Goal: Task Accomplishment & Management: Use online tool/utility

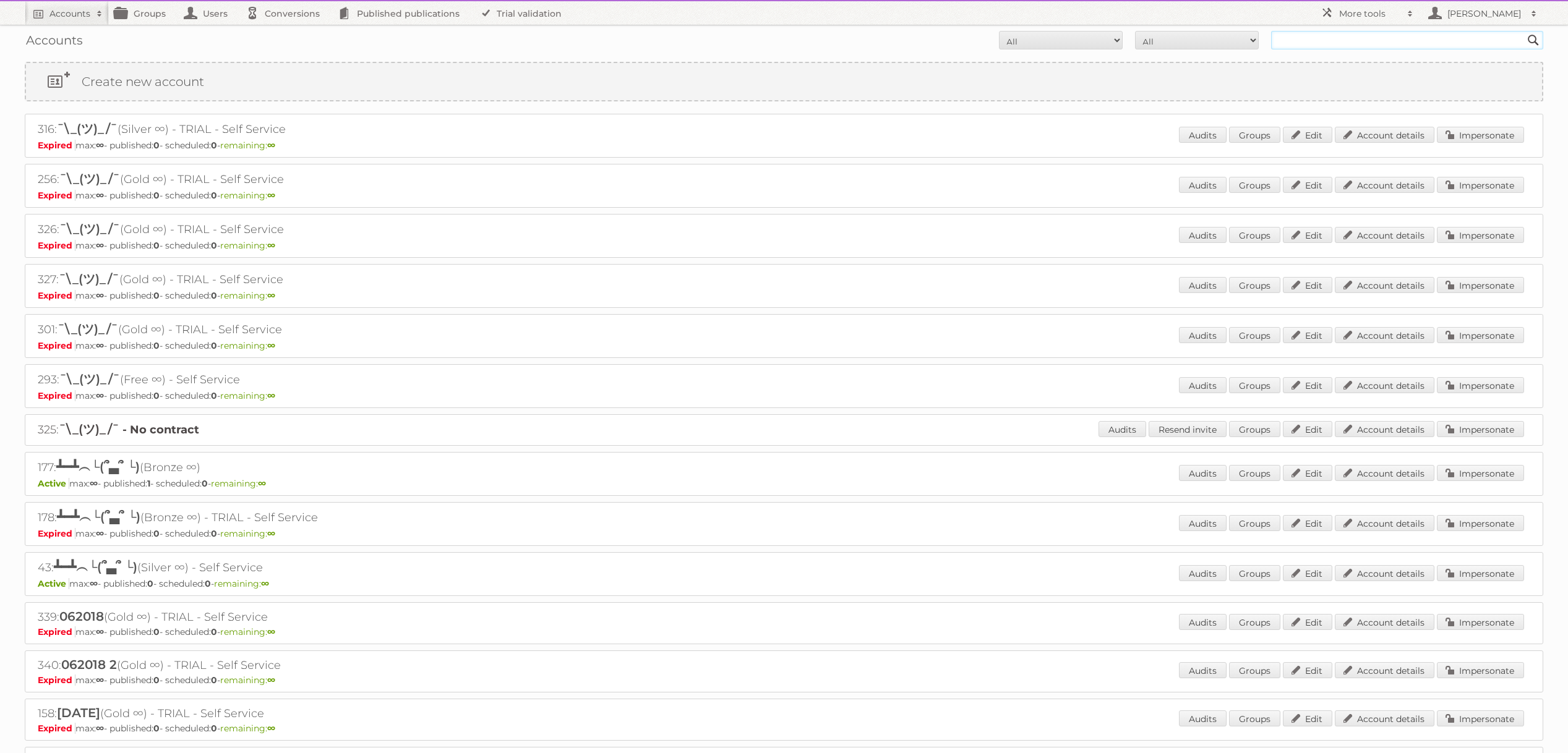
drag, startPoint x: 1338, startPoint y: 34, endPoint x: 1341, endPoint y: 47, distance: 13.3
click at [1338, 34] on input "text" at bounding box center [1408, 40] width 272 height 19
type input "[PERSON_NAME]"
click at [1525, 31] on input "Search" at bounding box center [1534, 40] width 19 height 19
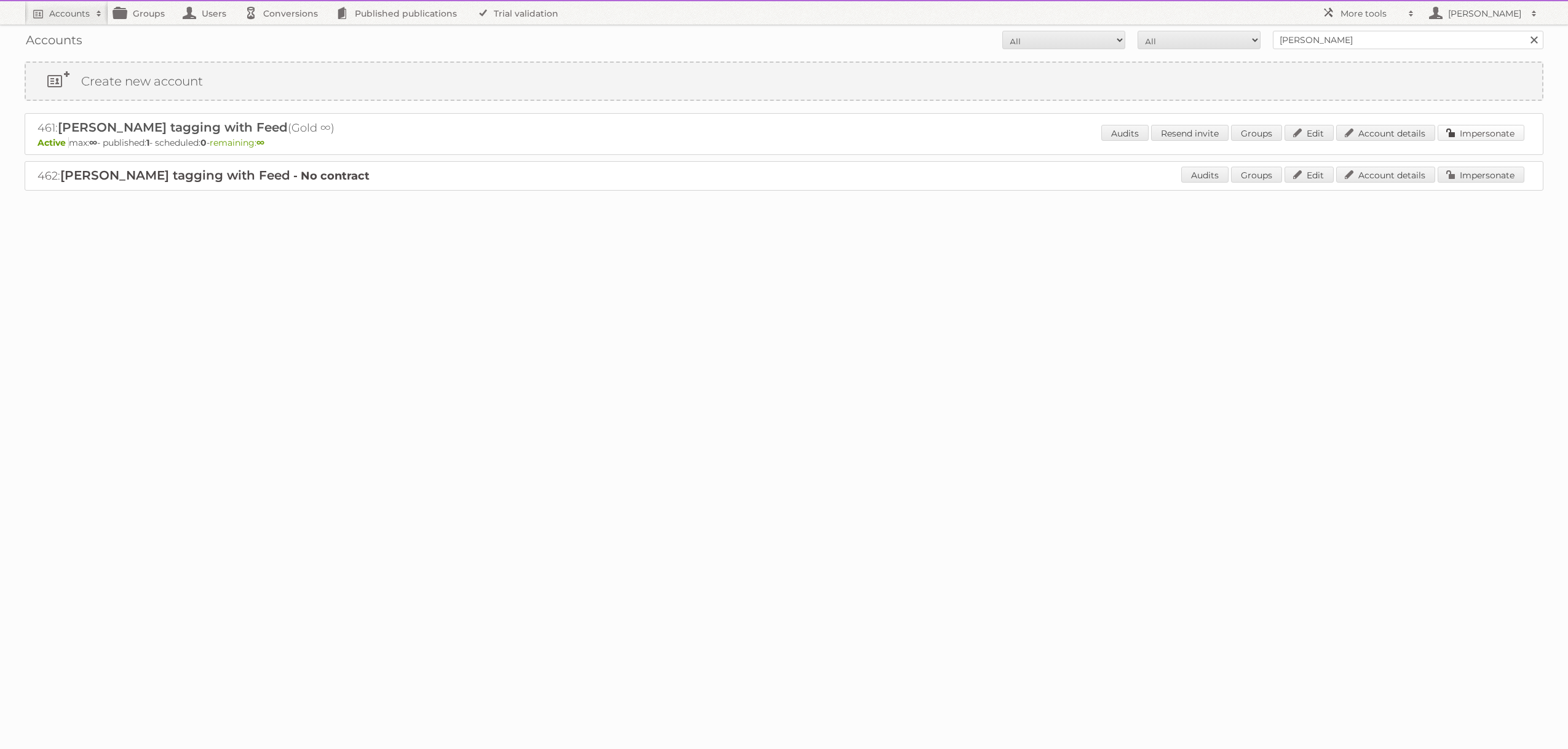
click at [1492, 129] on link "Impersonate" at bounding box center [1481, 133] width 87 height 16
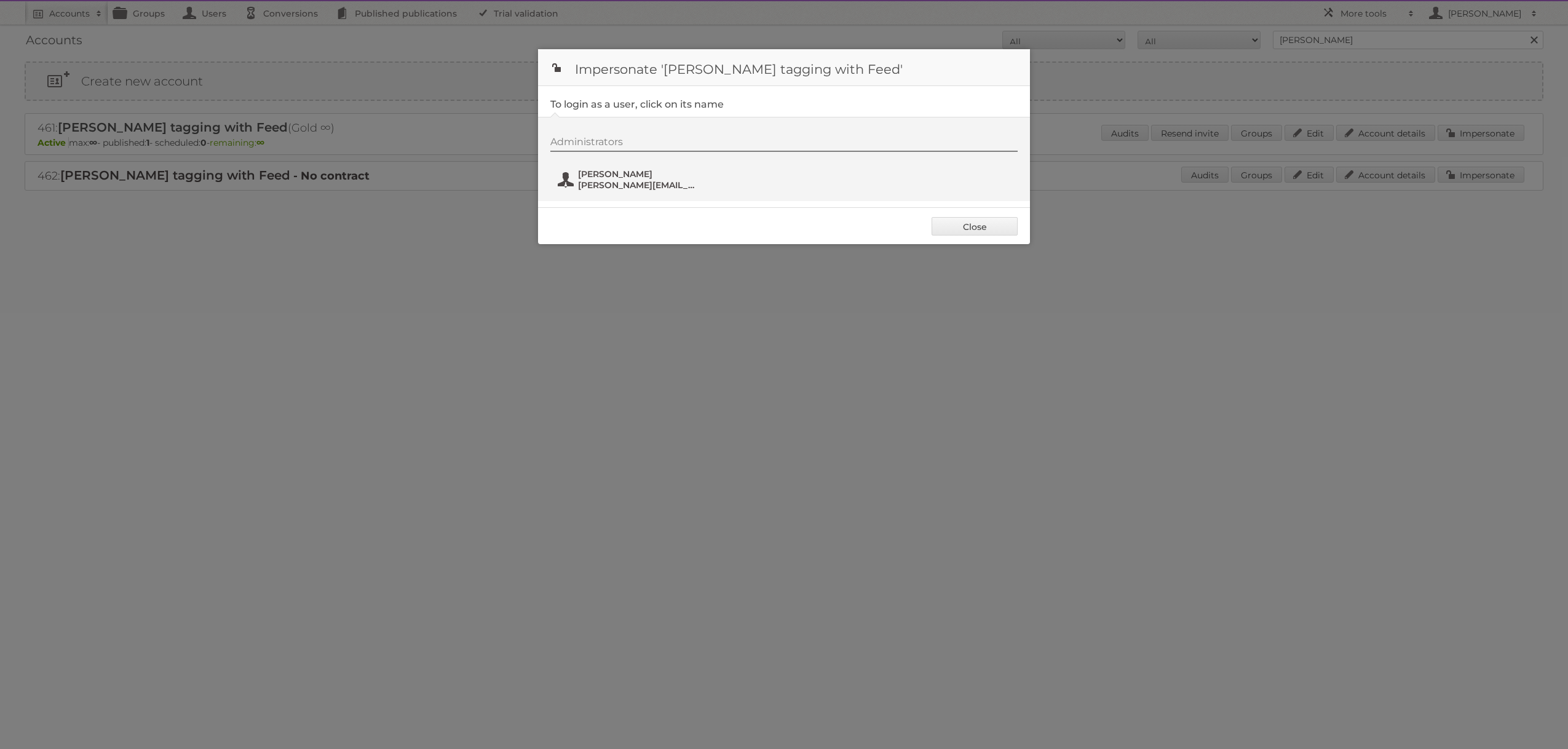
click at [658, 180] on span "[PERSON_NAME][EMAIL_ADDRESS][DOMAIN_NAME]" at bounding box center [637, 186] width 120 height 11
